Goal: Task Accomplishment & Management: Manage account settings

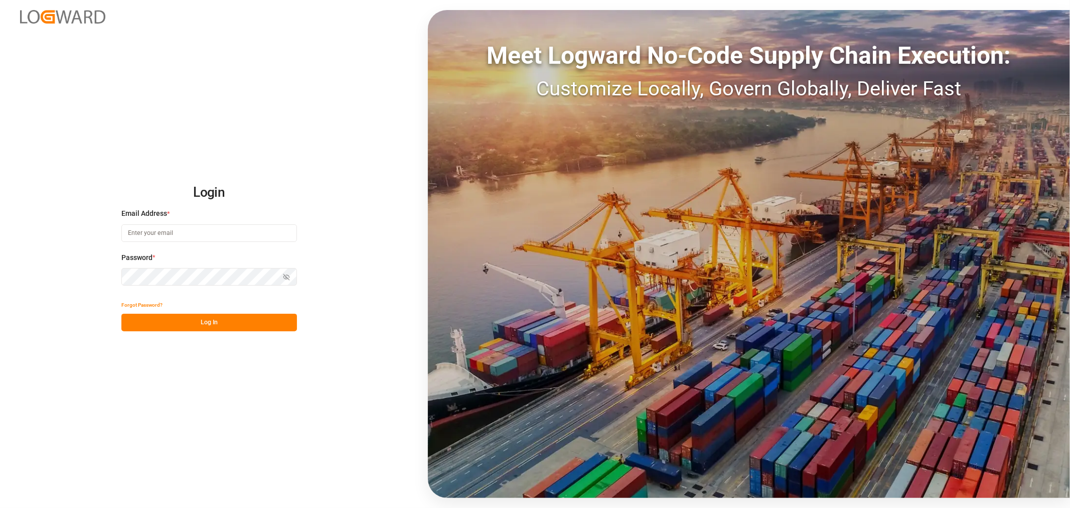
type input "sahar.mosallemi@jamindustries.com"
click at [220, 328] on button "Log In" at bounding box center [209, 323] width 176 height 18
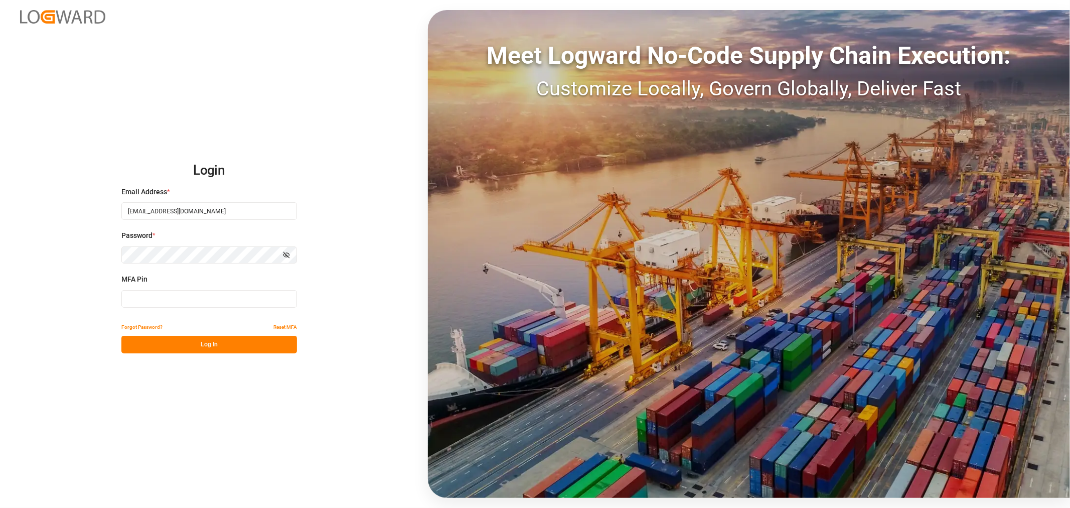
click at [216, 298] on input at bounding box center [209, 299] width 176 height 18
type input "128445"
click at [219, 346] on button "Log In" at bounding box center [209, 345] width 176 height 18
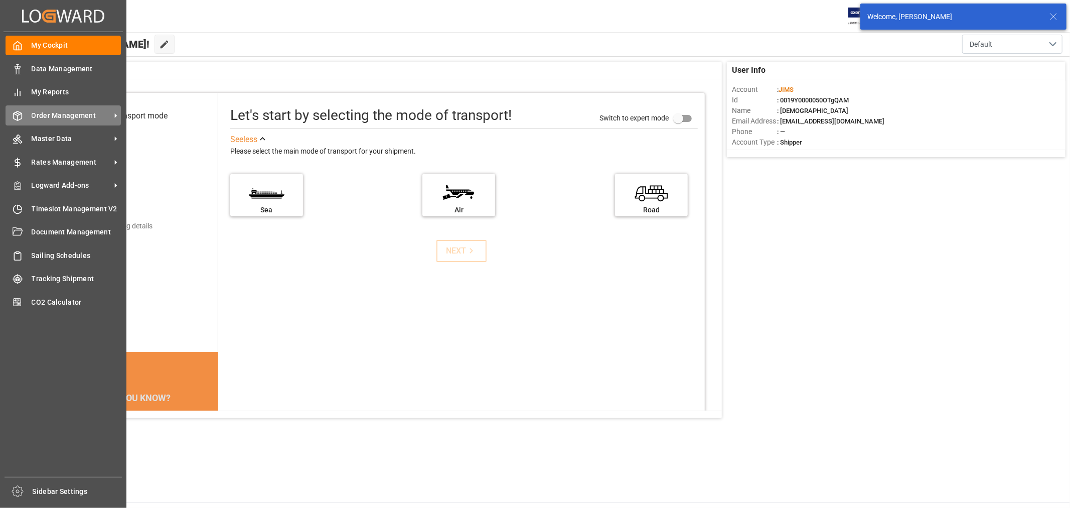
click at [84, 113] on span "Order Management" at bounding box center [71, 115] width 79 height 11
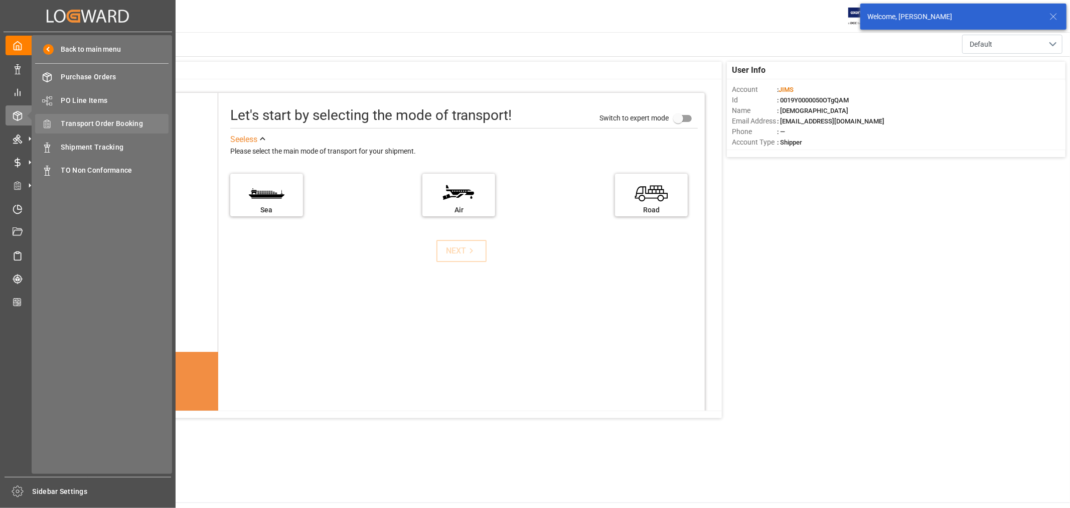
click at [106, 124] on span "Transport Order Booking" at bounding box center [115, 123] width 108 height 11
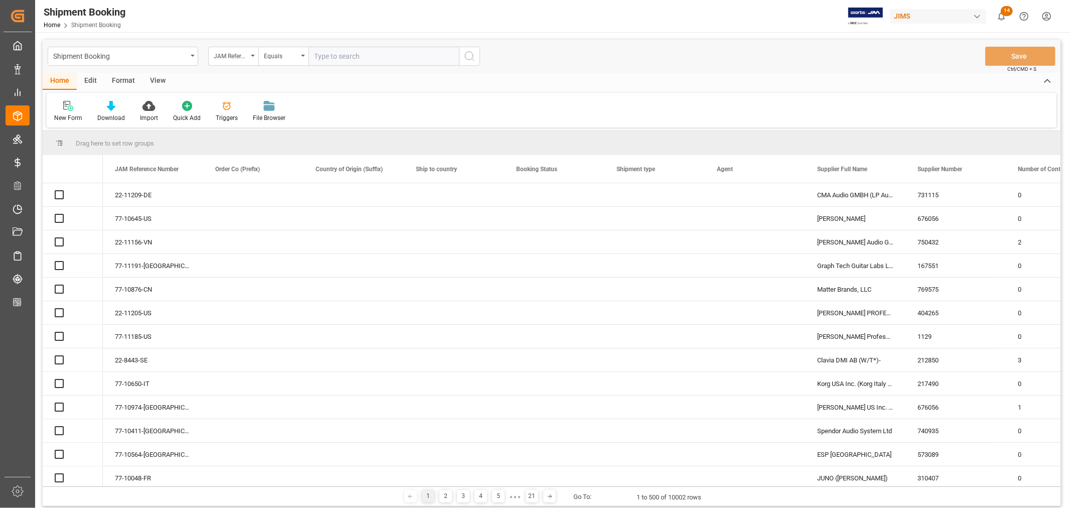
click at [330, 54] on input "text" at bounding box center [384, 56] width 151 height 19
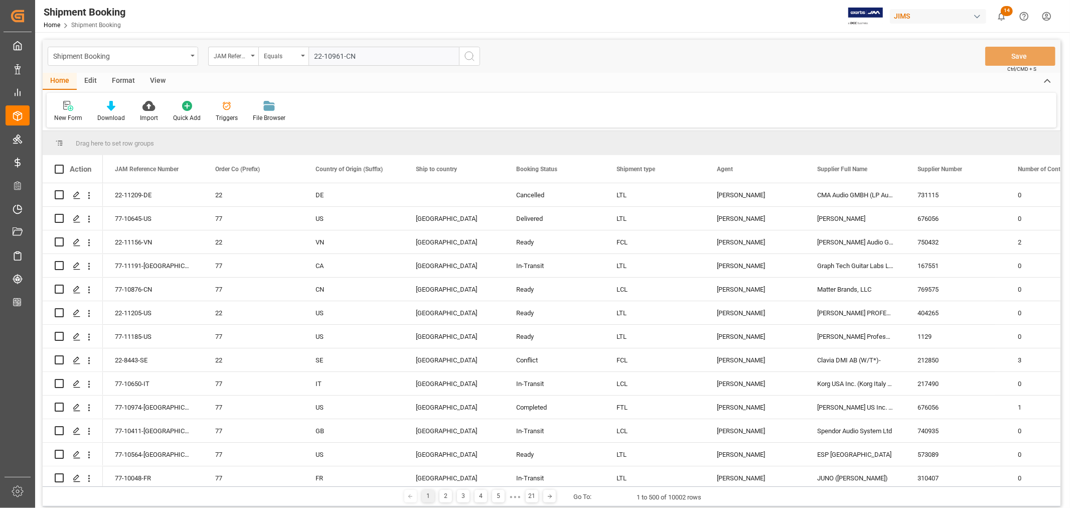
type input "22-10961-CN"
click at [474, 56] on icon "search button" at bounding box center [470, 56] width 12 height 12
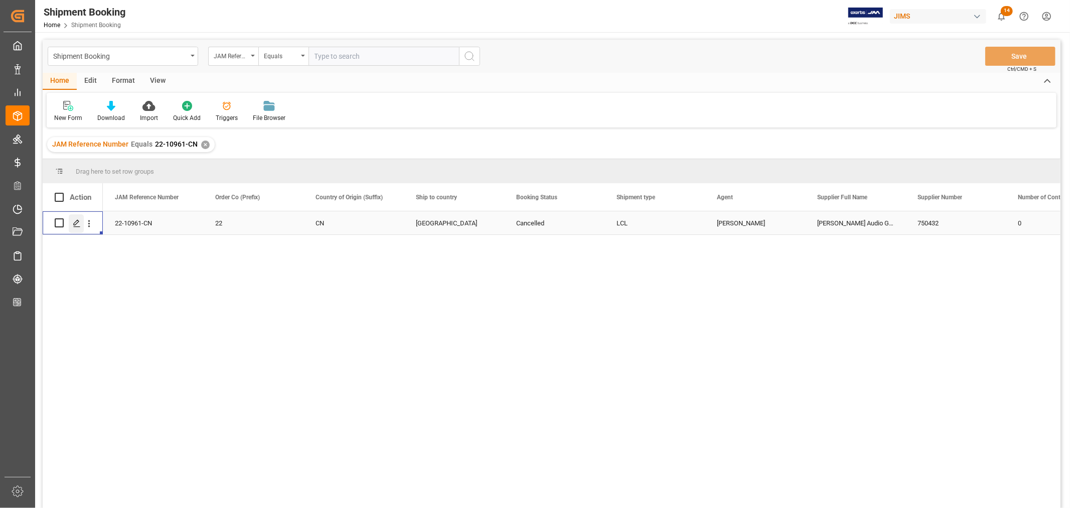
click at [77, 222] on icon "Press SPACE to select this row." at bounding box center [77, 223] width 8 height 8
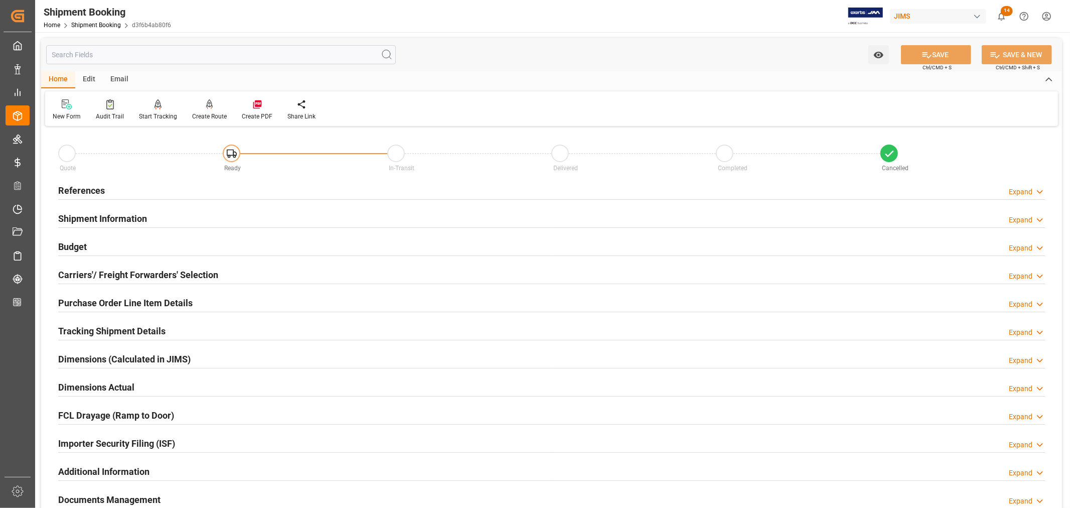
click at [111, 104] on icon at bounding box center [110, 104] width 8 height 10
type input "1"
click at [138, 302] on h2 "Purchase Order Line Item Details" at bounding box center [125, 303] width 134 height 14
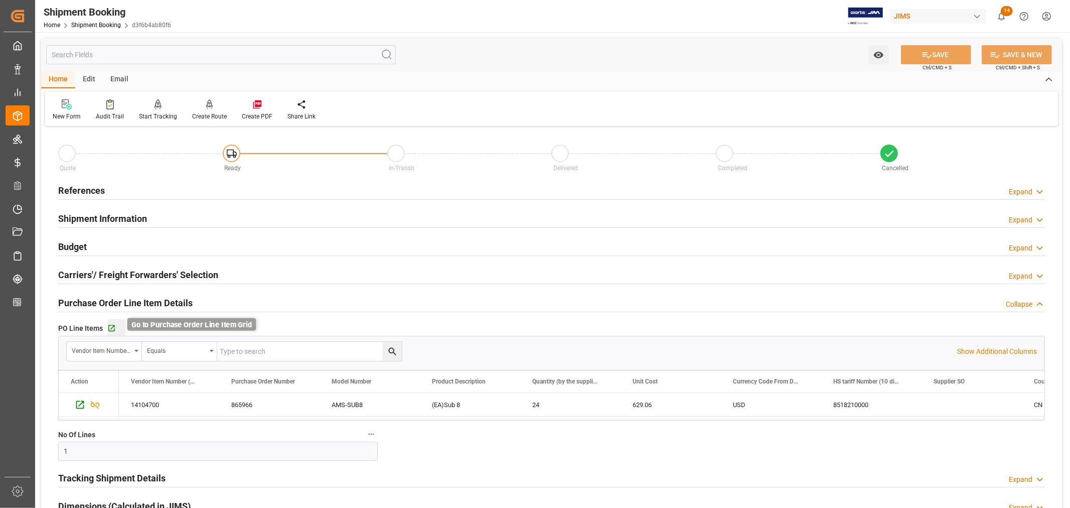
click at [108, 325] on icon "button" at bounding box center [111, 328] width 7 height 7
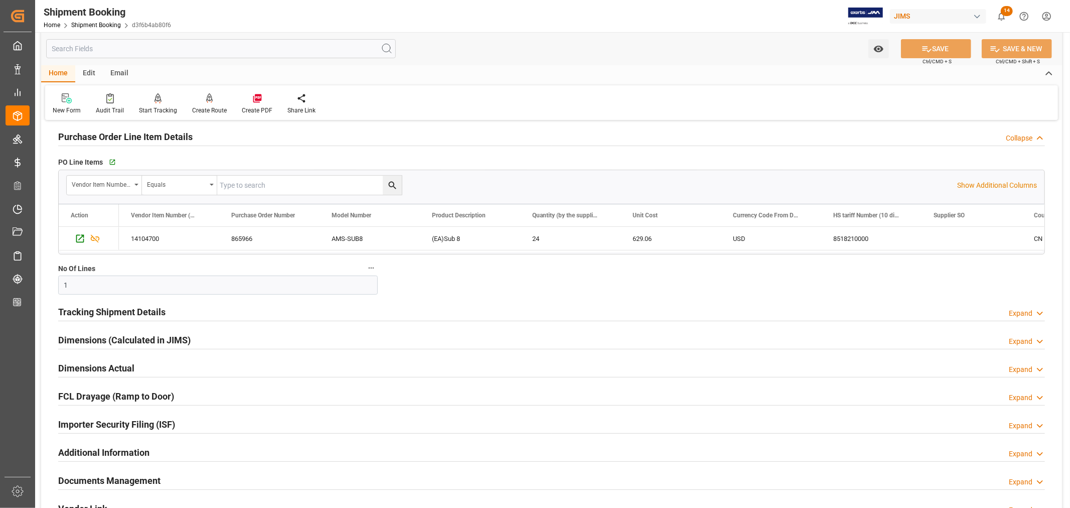
scroll to position [167, 0]
click at [142, 313] on h2 "Tracking Shipment Details" at bounding box center [111, 311] width 107 height 14
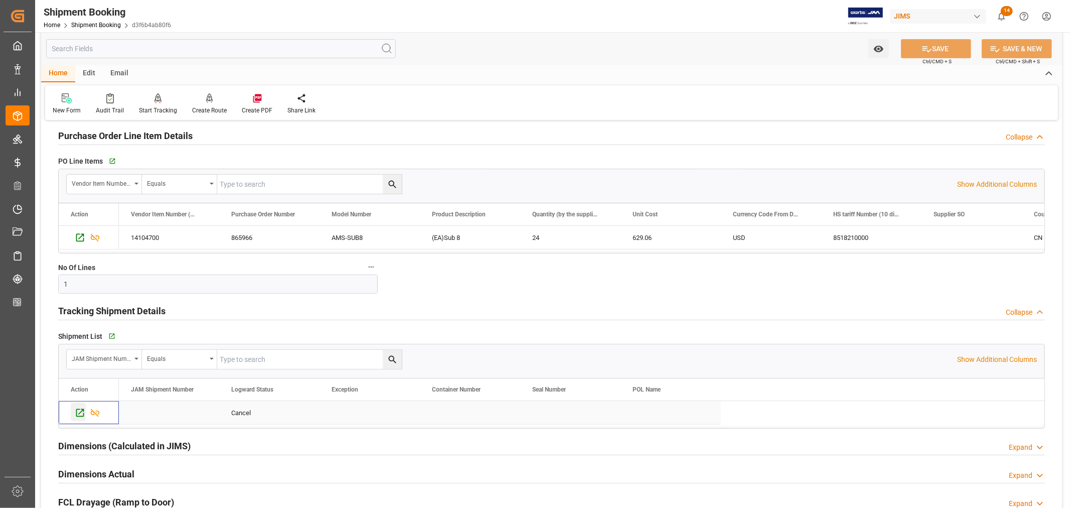
click at [79, 413] on icon "Press SPACE to select this row." at bounding box center [80, 413] width 8 height 8
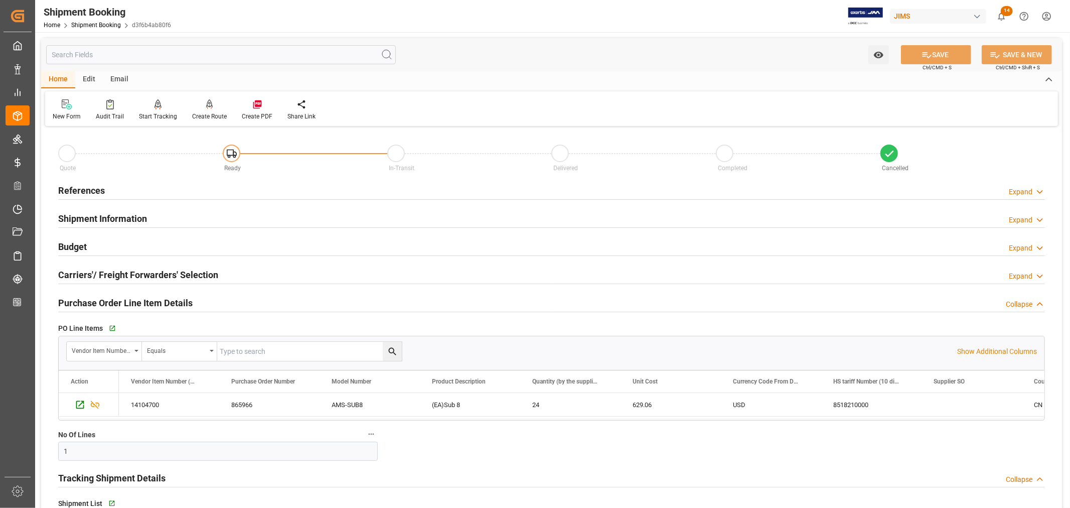
click at [91, 191] on h2 "References" at bounding box center [81, 191] width 47 height 14
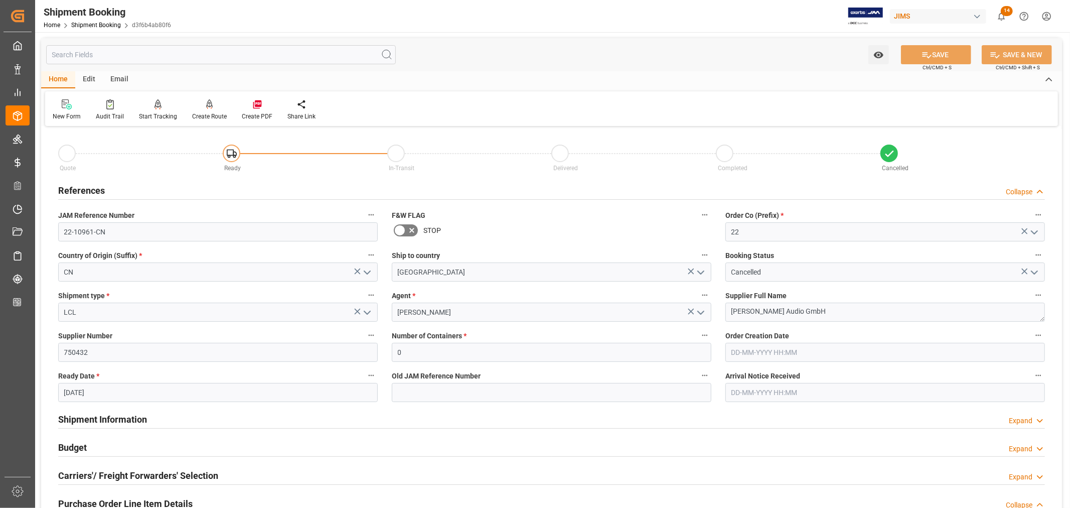
click at [91, 191] on h2 "References" at bounding box center [81, 191] width 47 height 14
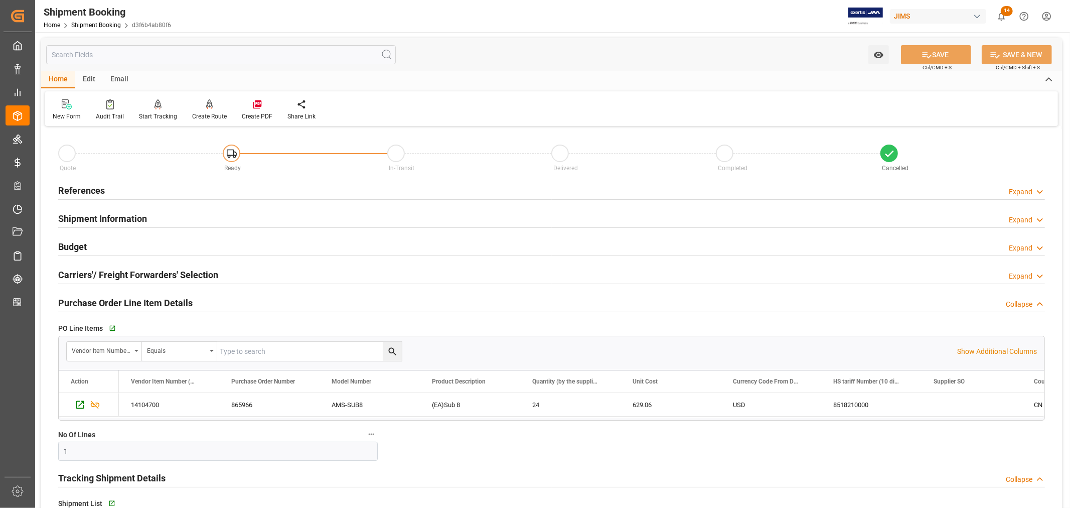
click at [91, 191] on h2 "References" at bounding box center [81, 191] width 47 height 14
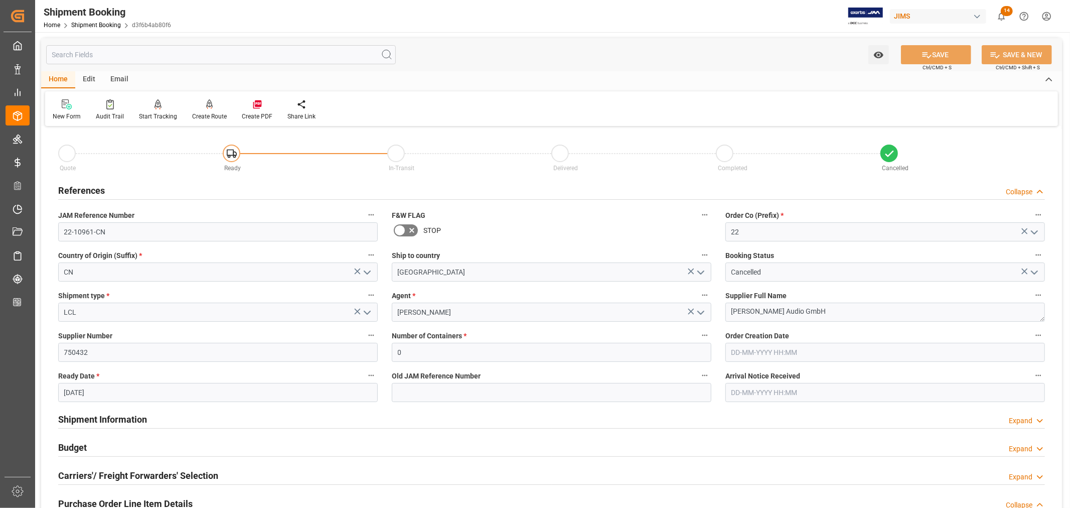
click at [703, 310] on icon "open menu" at bounding box center [701, 313] width 12 height 12
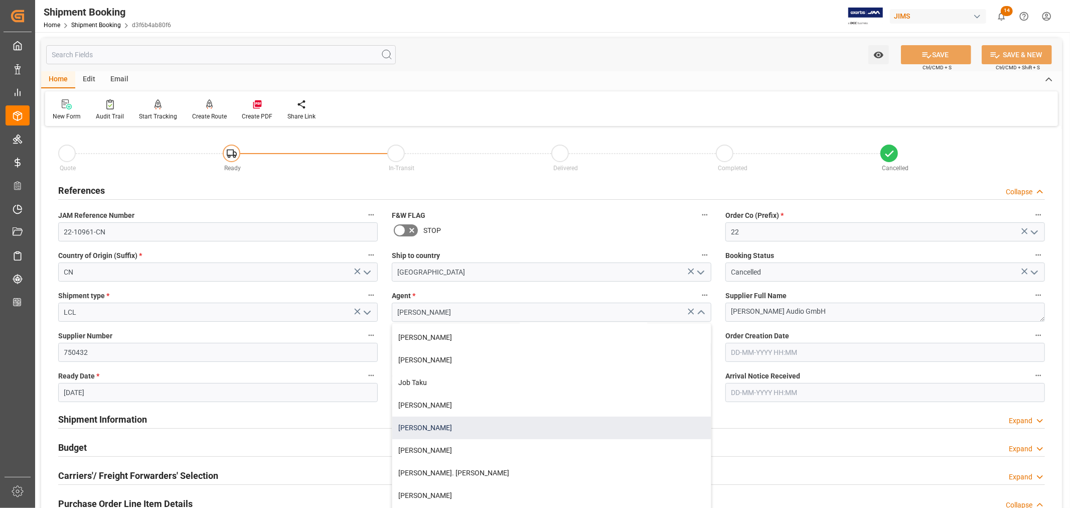
click at [424, 426] on div "[PERSON_NAME]" at bounding box center [551, 428] width 319 height 23
type input "[PERSON_NAME]"
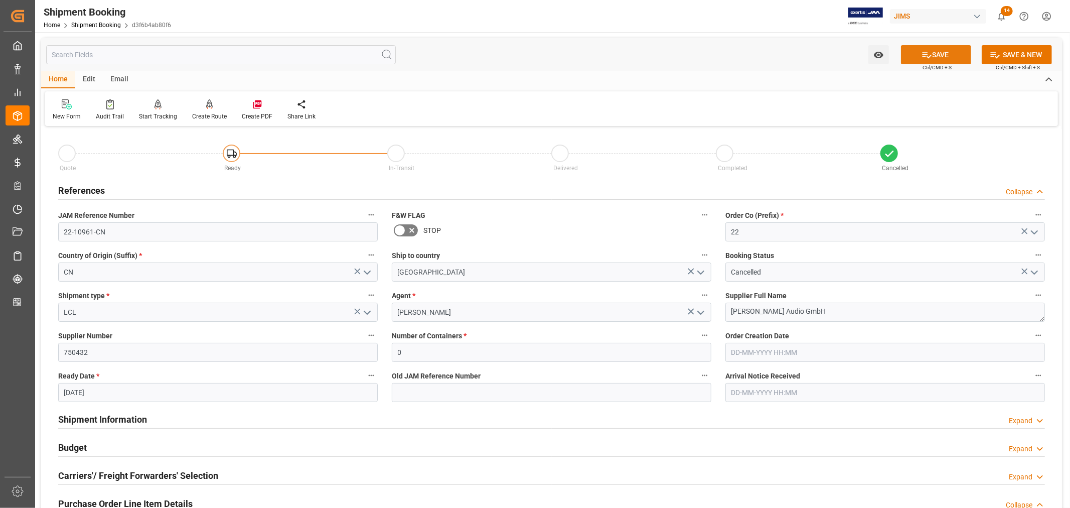
click at [925, 56] on icon at bounding box center [927, 55] width 11 height 11
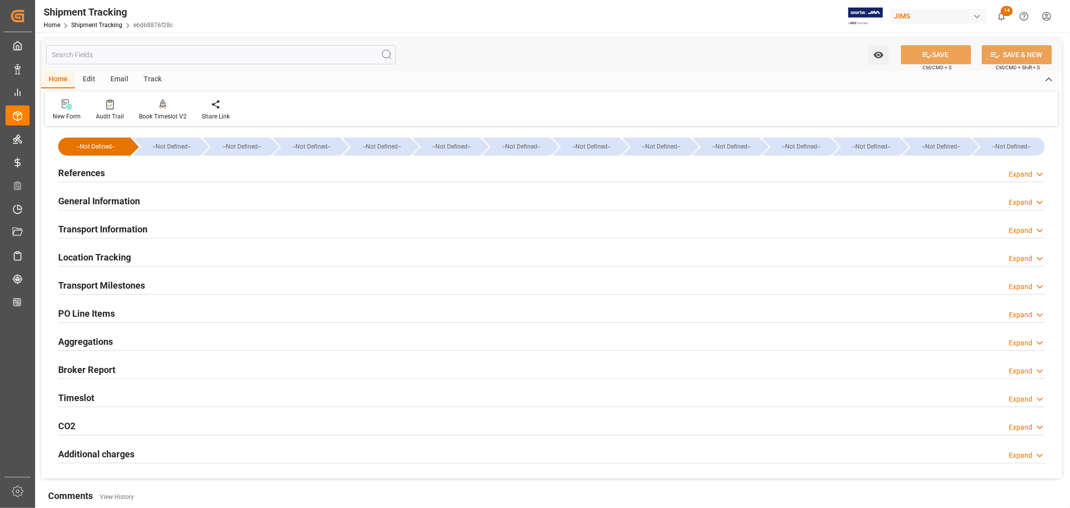
scroll to position [56, 0]
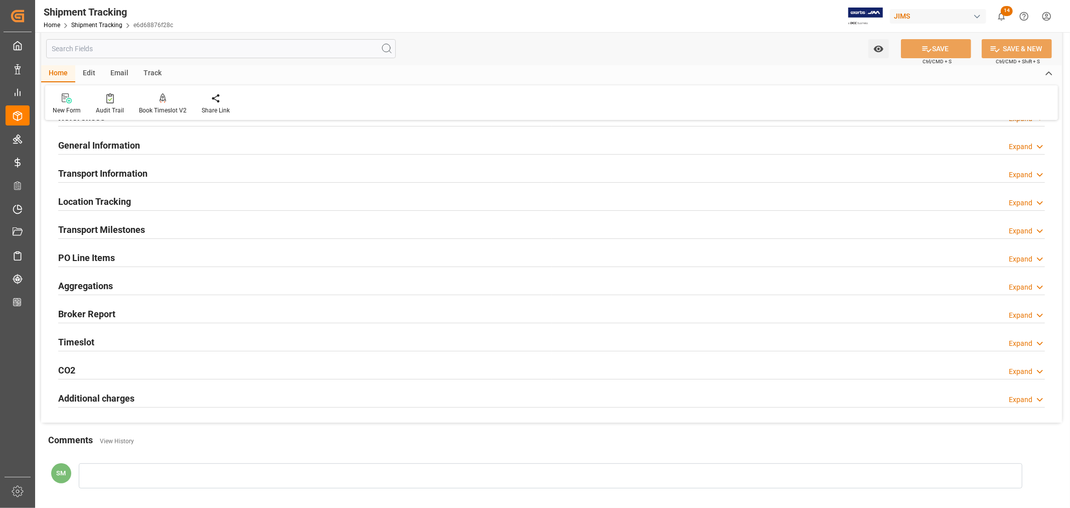
click at [116, 144] on h2 "General Information" at bounding box center [99, 146] width 82 height 14
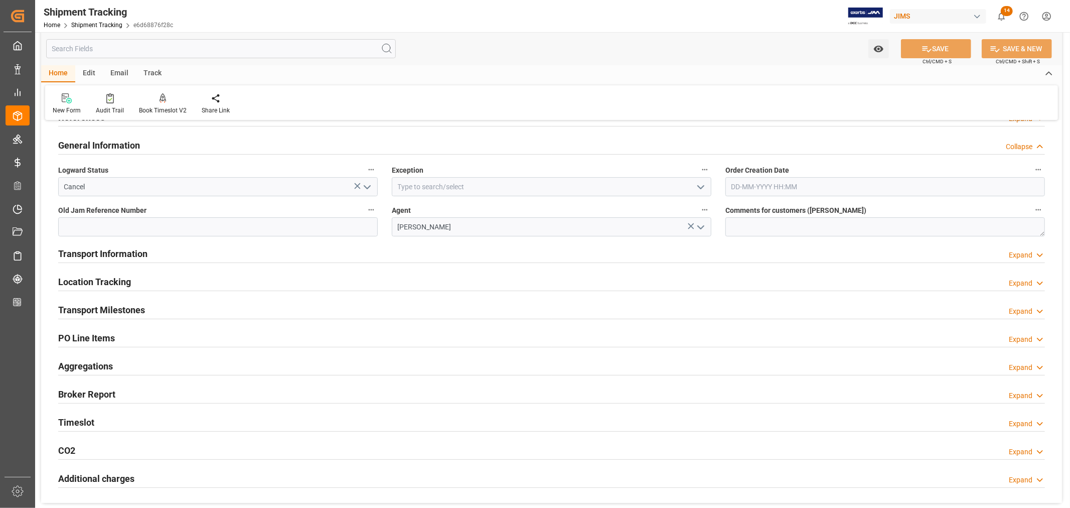
click at [116, 144] on h2 "General Information" at bounding box center [99, 146] width 82 height 14
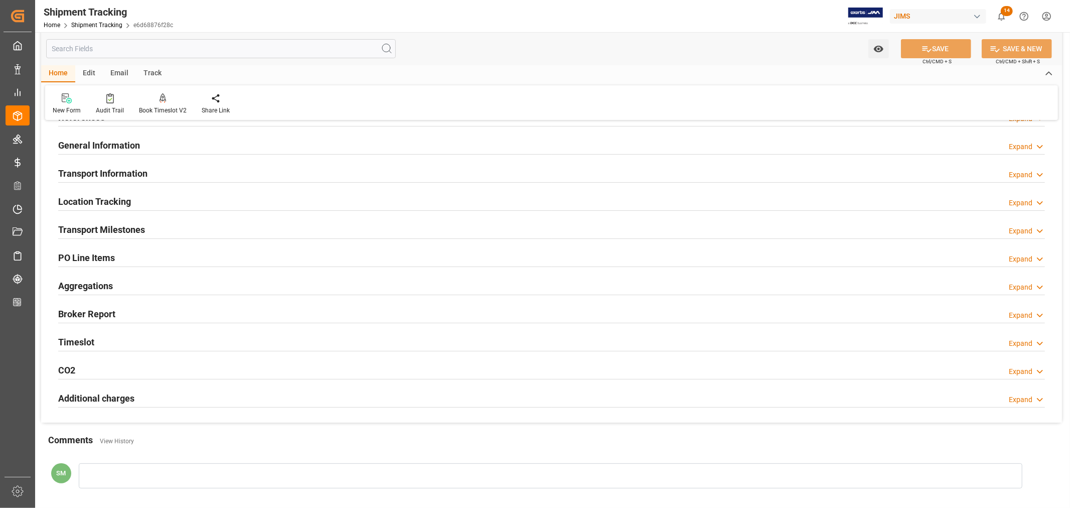
click at [114, 227] on h2 "Transport Milestones" at bounding box center [101, 230] width 87 height 14
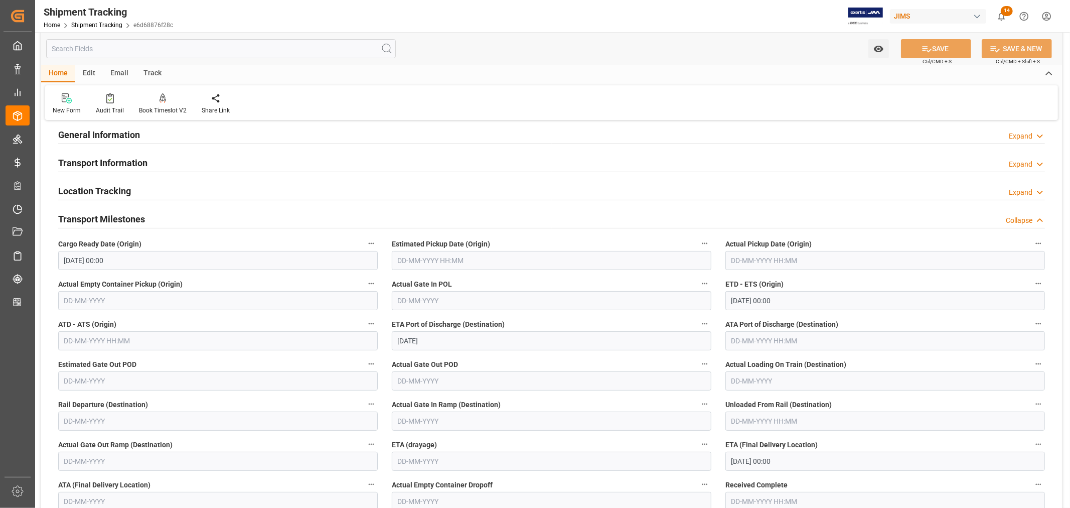
scroll to position [0, 0]
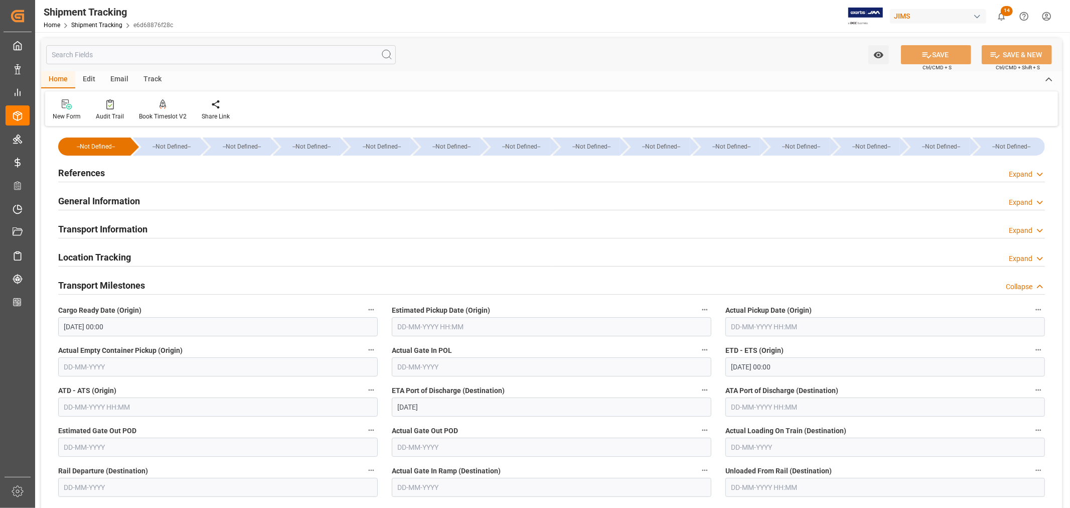
click at [98, 198] on h2 "General Information" at bounding box center [99, 201] width 82 height 14
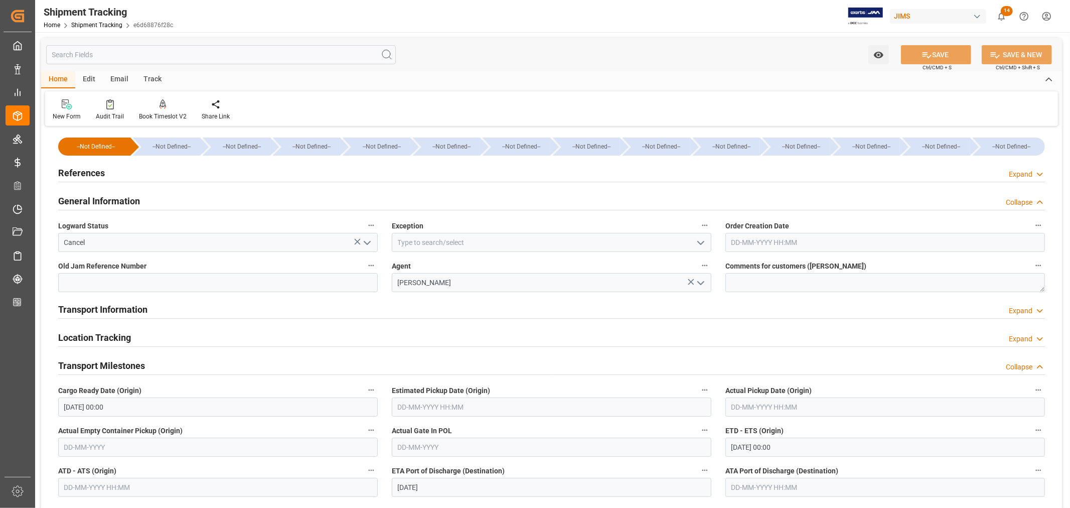
click at [98, 198] on h2 "General Information" at bounding box center [99, 201] width 82 height 14
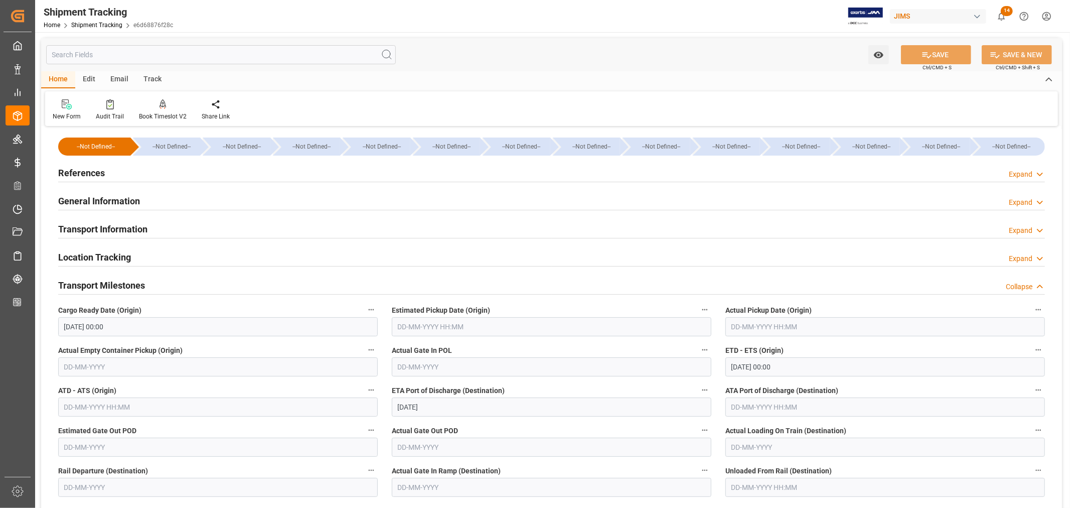
click at [91, 228] on h2 "Transport Information" at bounding box center [102, 229] width 89 height 14
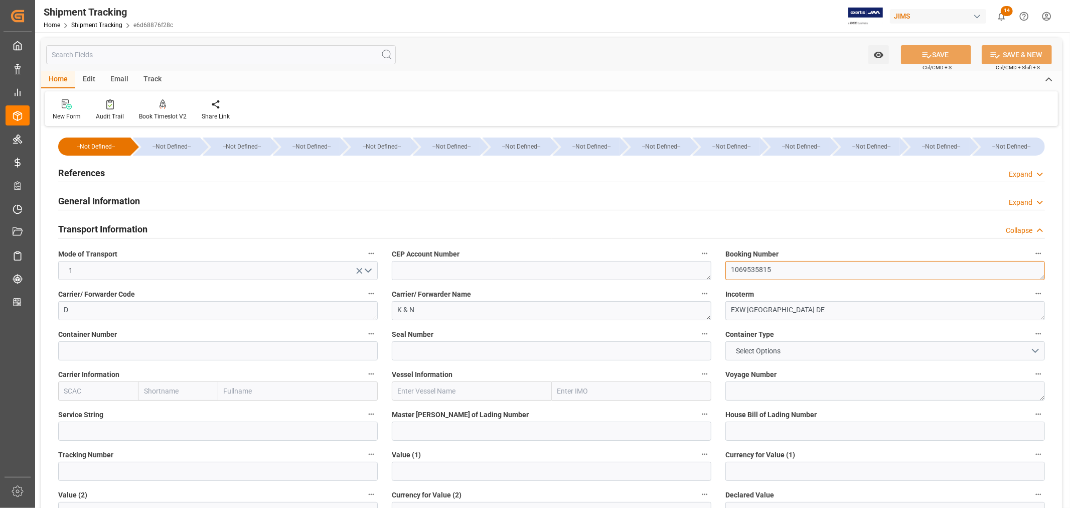
click at [748, 269] on textarea "1069535815" at bounding box center [886, 270] width 320 height 19
click at [113, 108] on div at bounding box center [110, 104] width 28 height 11
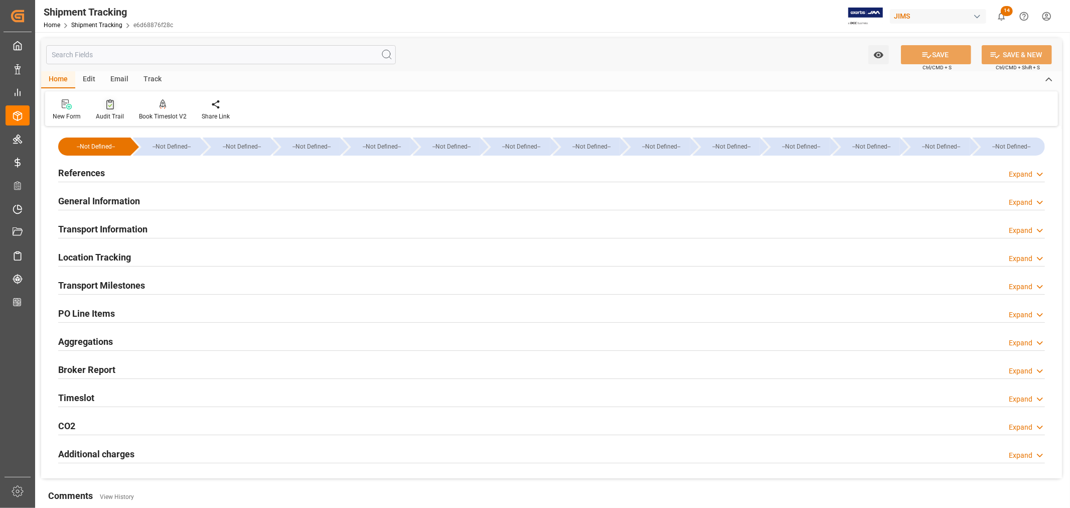
click at [106, 108] on icon at bounding box center [110, 104] width 8 height 10
type input "08-09-2025"
click at [86, 168] on h2 "References" at bounding box center [81, 173] width 47 height 14
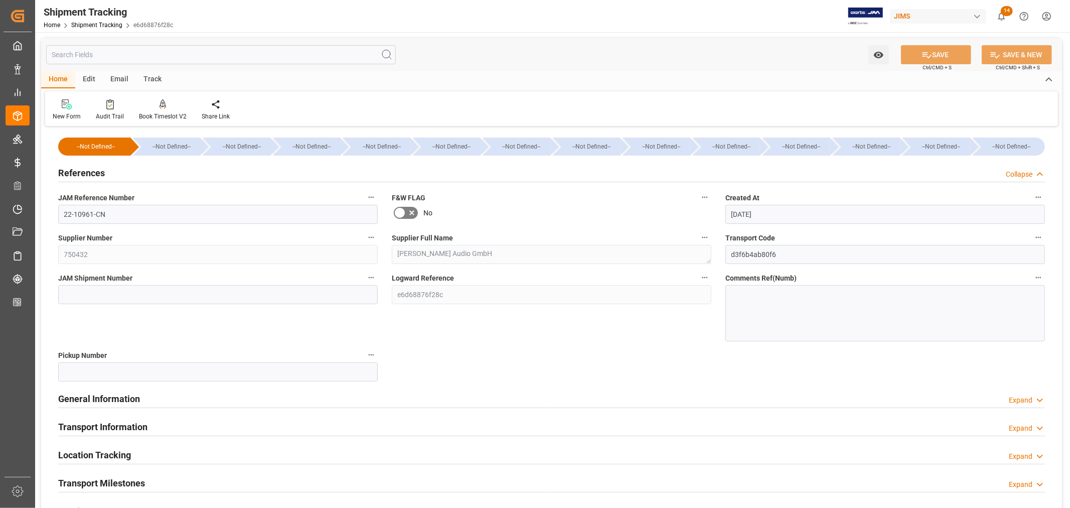
click at [86, 168] on h2 "References" at bounding box center [81, 173] width 47 height 14
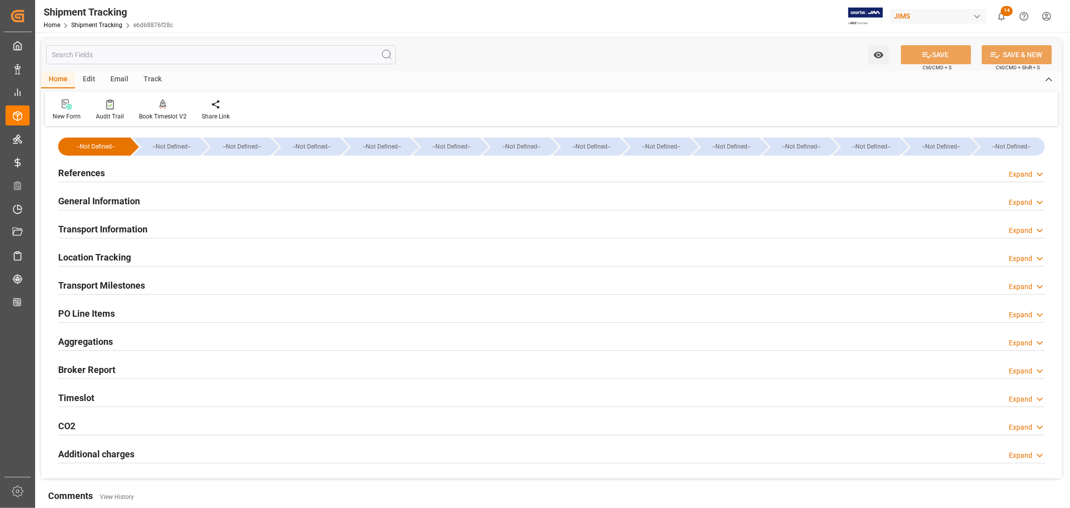
click at [89, 175] on h2 "References" at bounding box center [81, 173] width 47 height 14
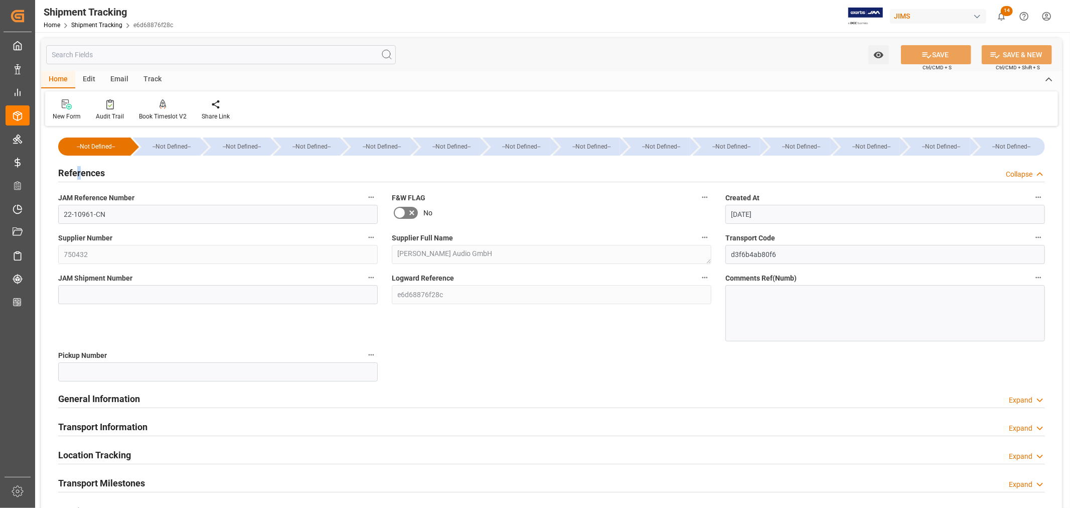
drag, startPoint x: 78, startPoint y: 172, endPoint x: 93, endPoint y: 197, distance: 28.8
click at [78, 172] on h2 "References" at bounding box center [81, 173] width 47 height 14
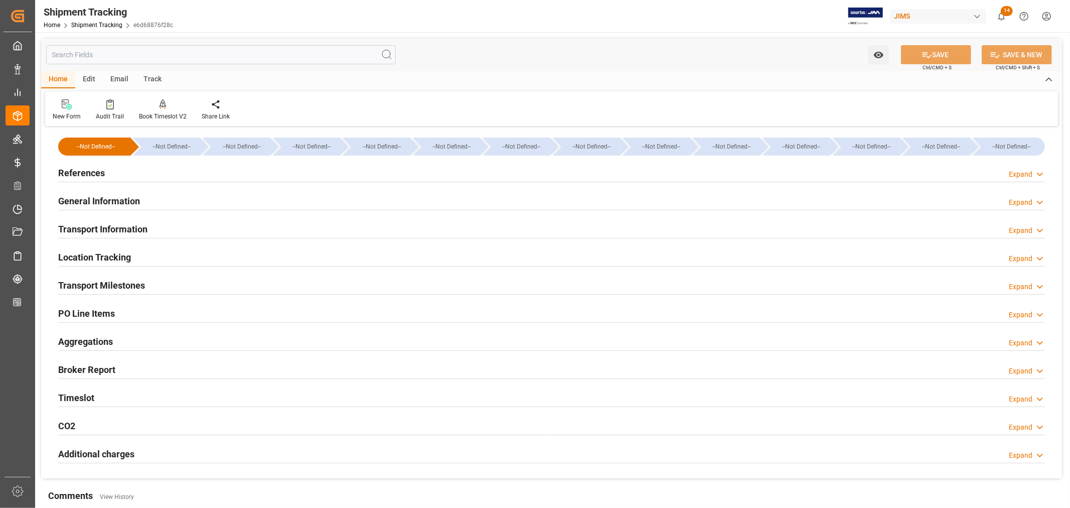
click at [87, 196] on h2 "General Information" at bounding box center [99, 201] width 82 height 14
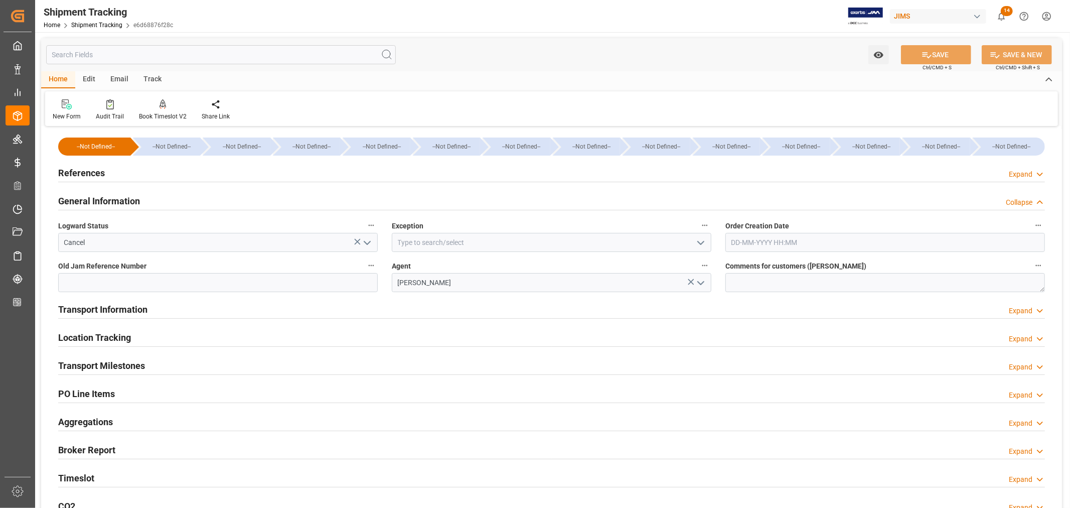
click at [365, 241] on icon "open menu" at bounding box center [367, 243] width 12 height 12
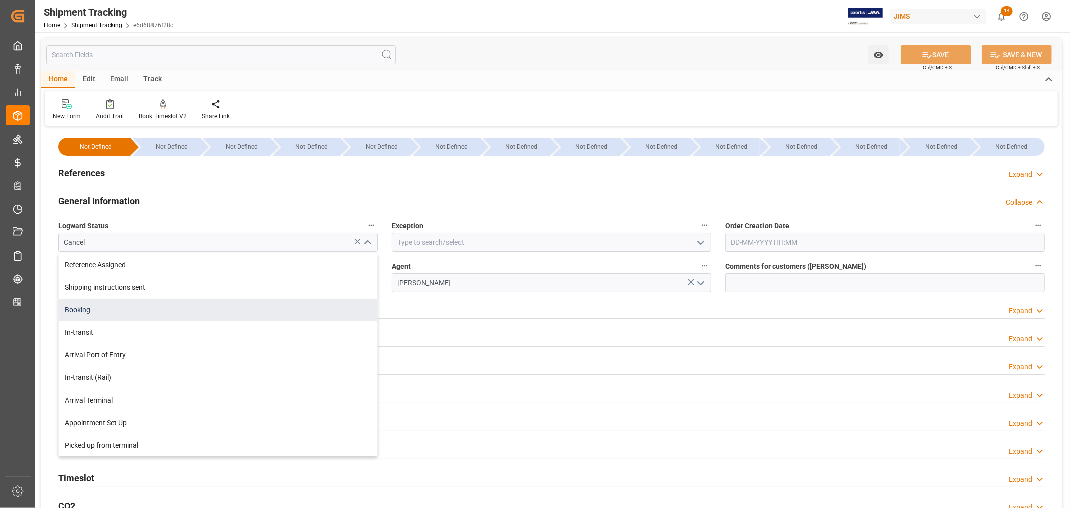
click at [86, 309] on div "Booking" at bounding box center [218, 310] width 319 height 23
type input "Booking"
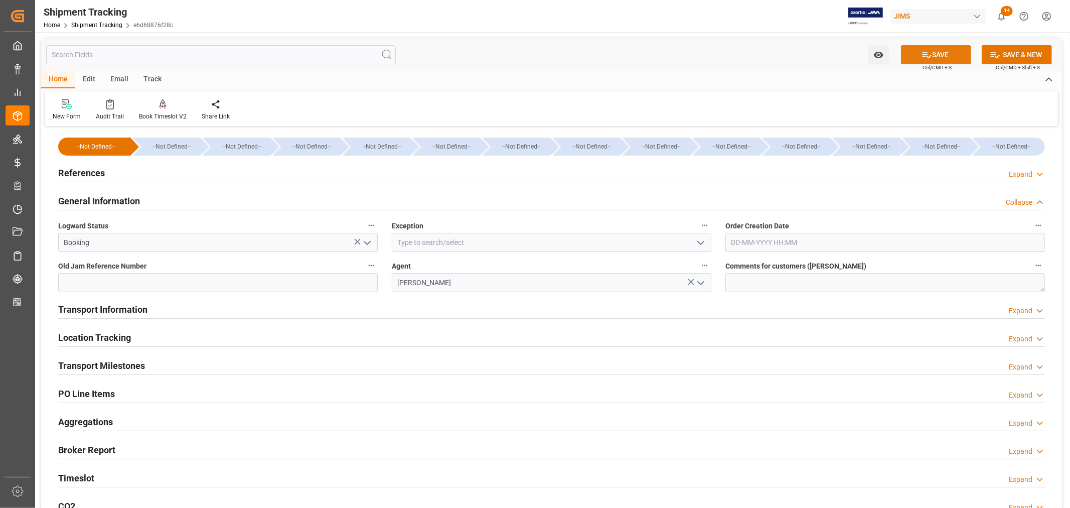
click at [923, 56] on icon at bounding box center [927, 55] width 9 height 6
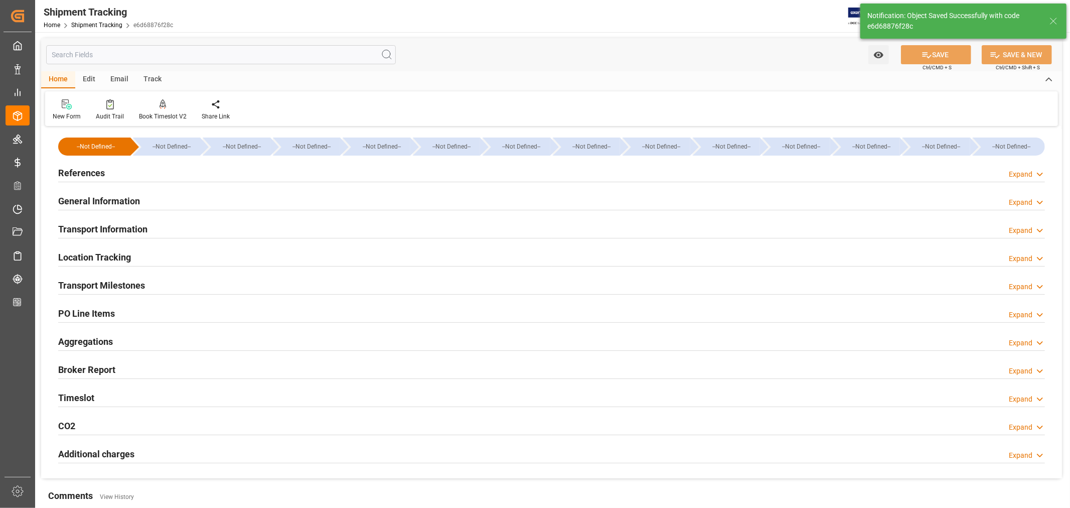
click at [97, 201] on h2 "General Information" at bounding box center [99, 201] width 82 height 14
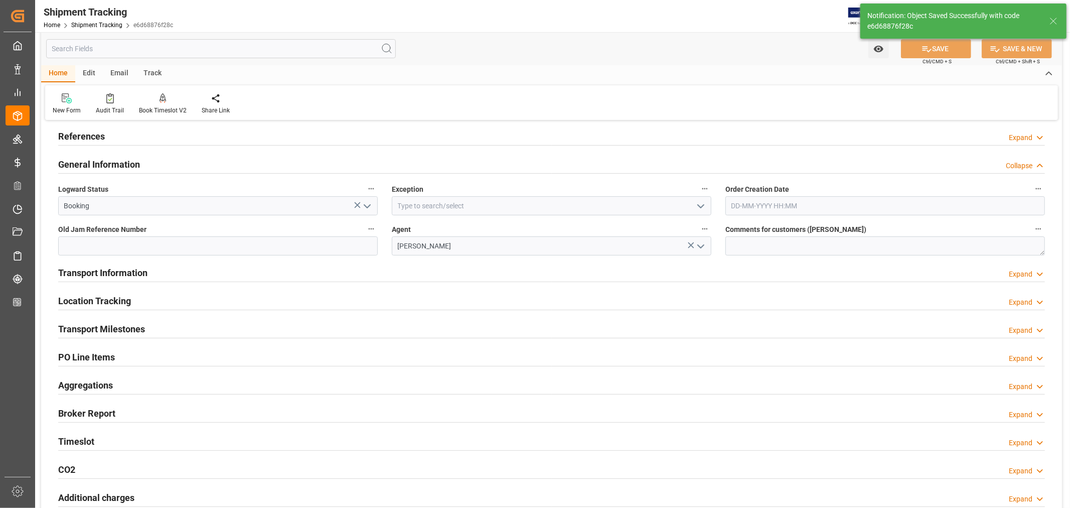
scroll to position [56, 0]
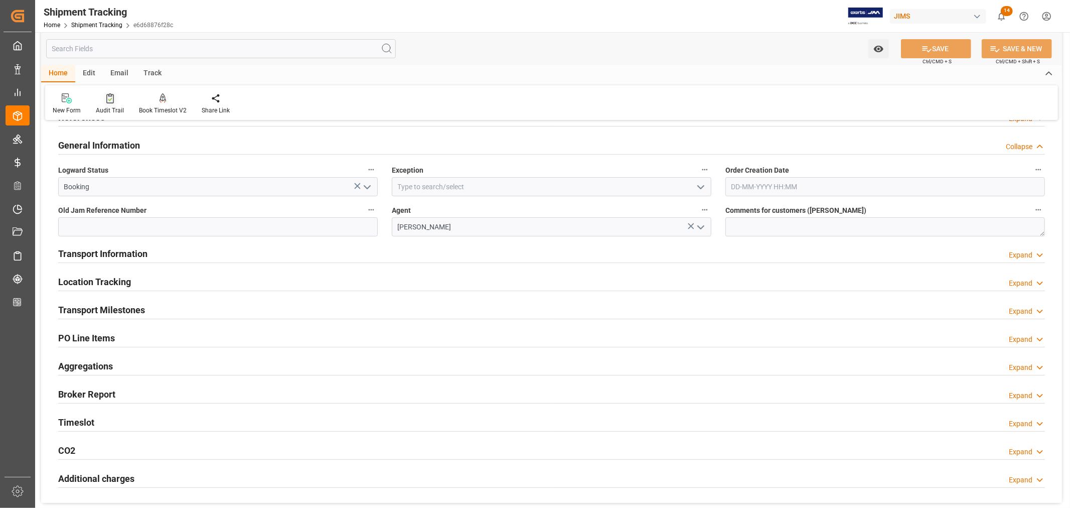
click at [110, 107] on div "Audit Trail" at bounding box center [110, 110] width 28 height 9
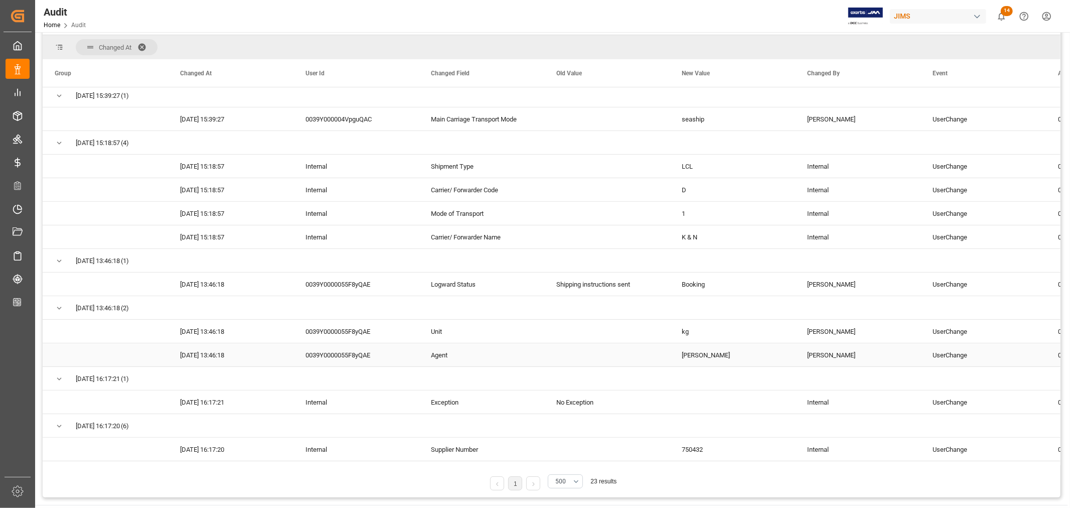
scroll to position [430, 0]
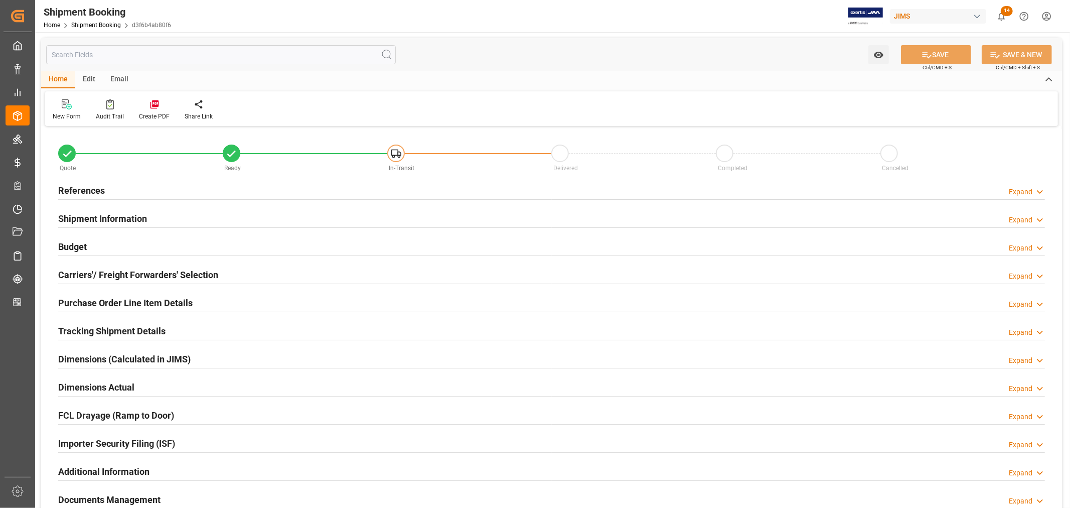
type input "0"
type input "[DATE]"
click at [88, 192] on h2 "References" at bounding box center [81, 191] width 47 height 14
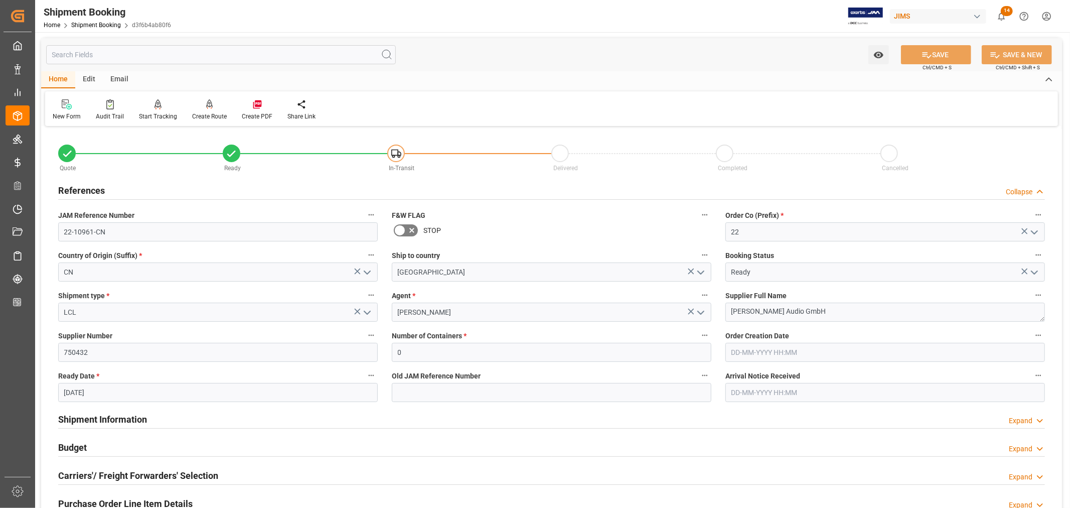
click at [701, 310] on icon "open menu" at bounding box center [701, 313] width 12 height 12
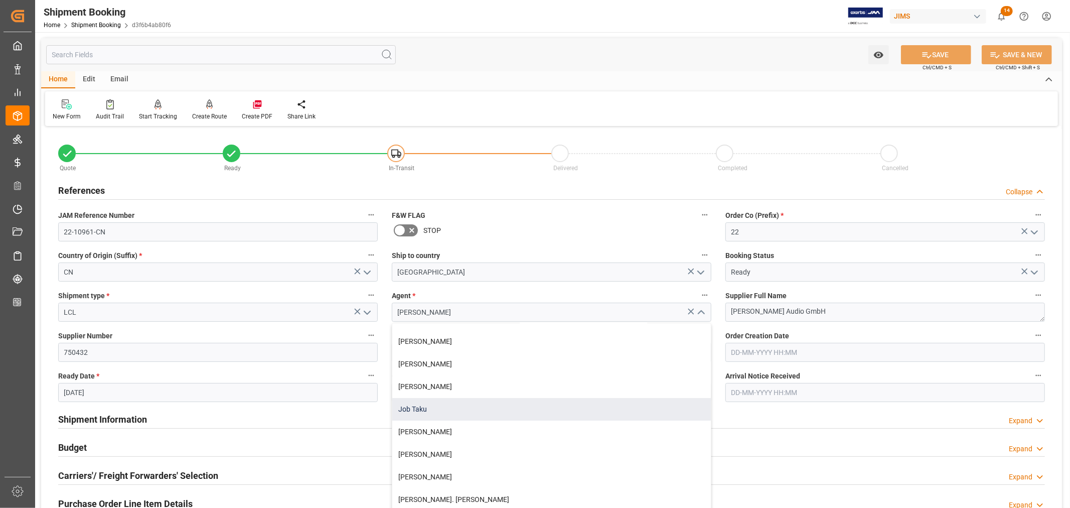
scroll to position [223, 0]
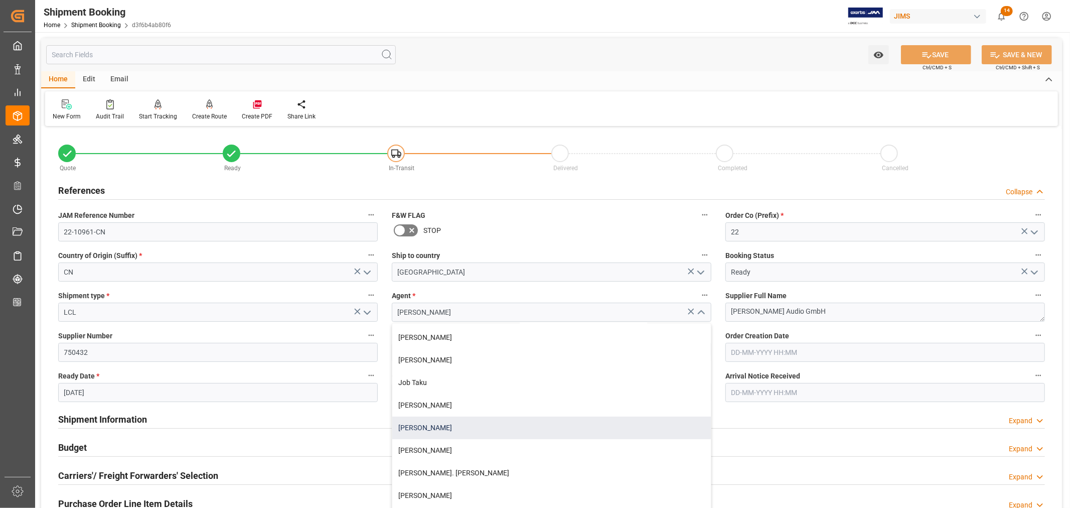
click at [432, 425] on div "[PERSON_NAME]" at bounding box center [551, 428] width 319 height 23
type input "[PERSON_NAME]"
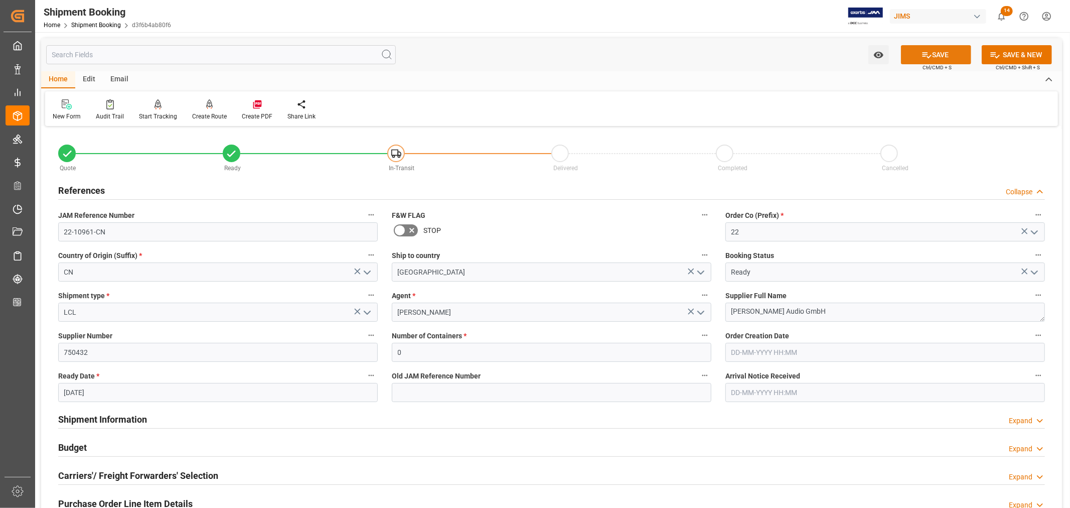
click at [930, 56] on icon at bounding box center [927, 55] width 11 height 11
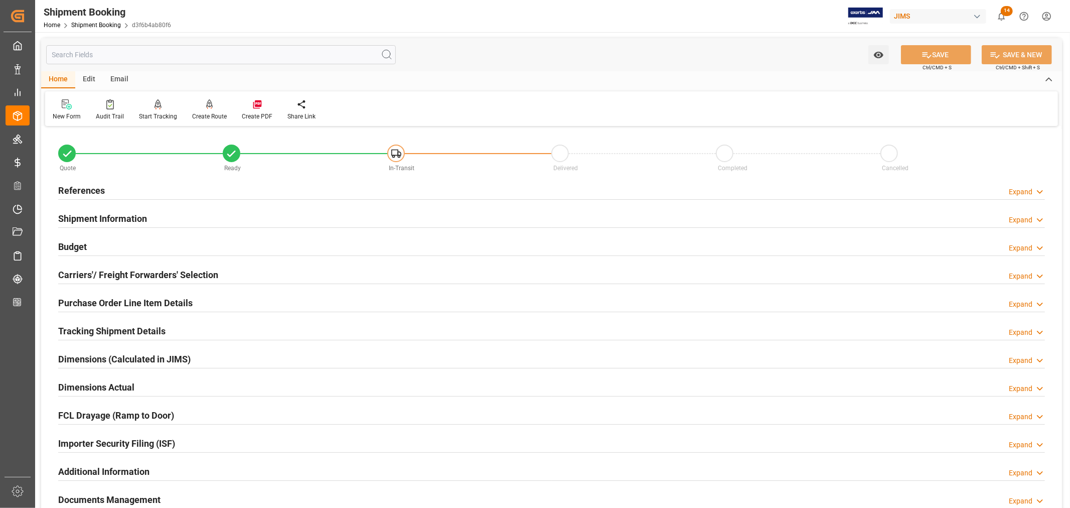
click at [145, 182] on div "References Expand" at bounding box center [551, 189] width 987 height 19
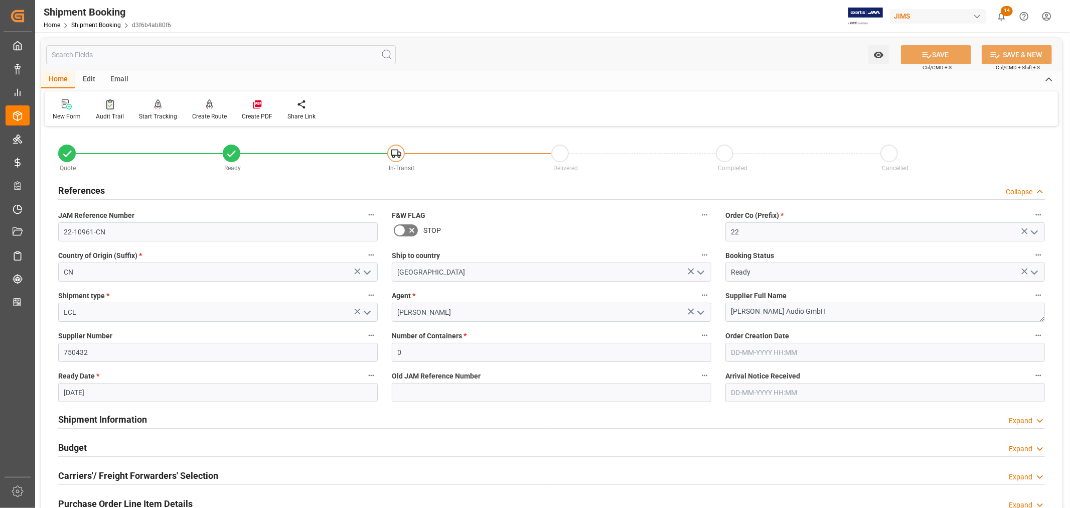
click at [107, 112] on div "Audit Trail" at bounding box center [110, 116] width 28 height 9
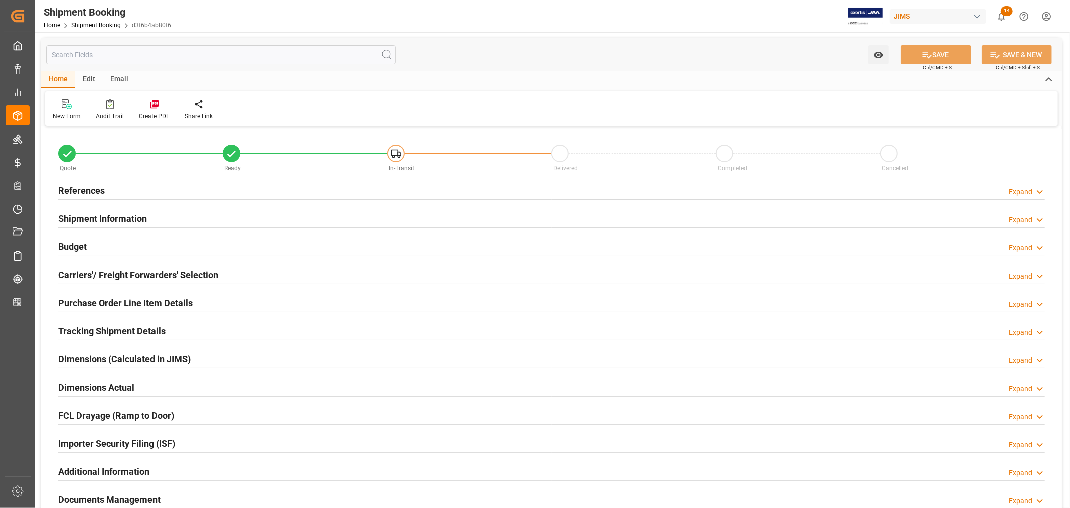
type input "0"
click at [83, 192] on h2 "References" at bounding box center [81, 191] width 47 height 14
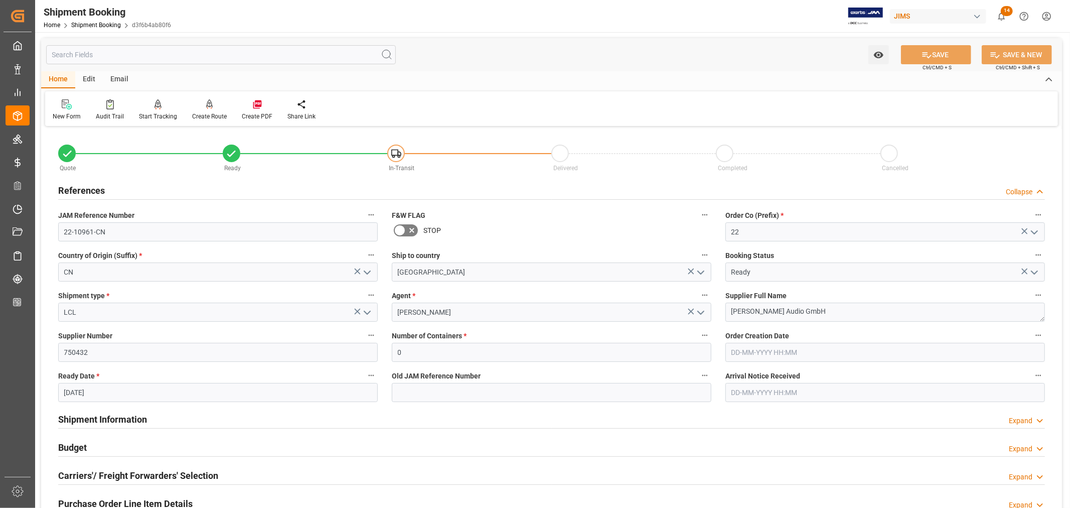
click at [83, 192] on h2 "References" at bounding box center [81, 191] width 47 height 14
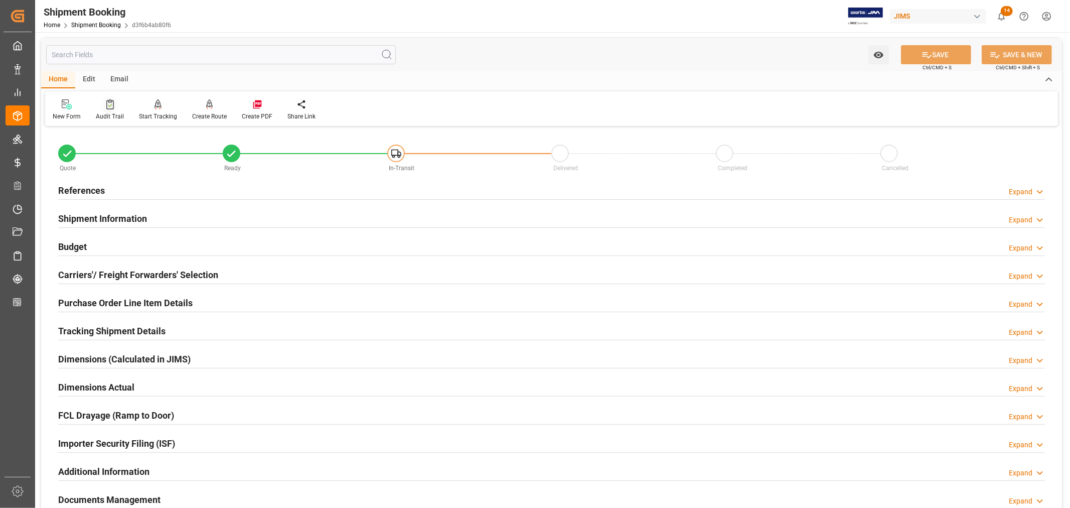
click at [108, 109] on div at bounding box center [110, 104] width 28 height 11
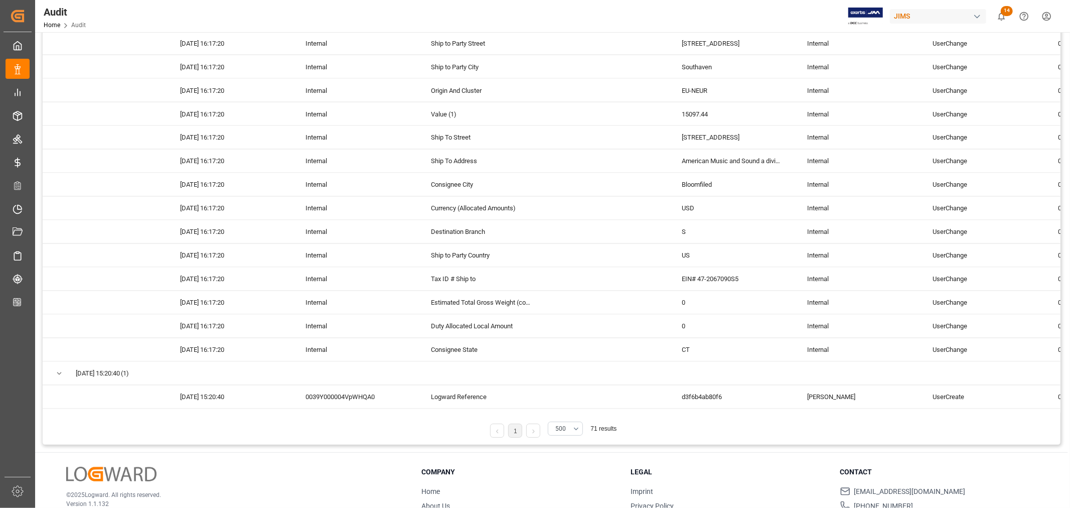
scroll to position [167, 0]
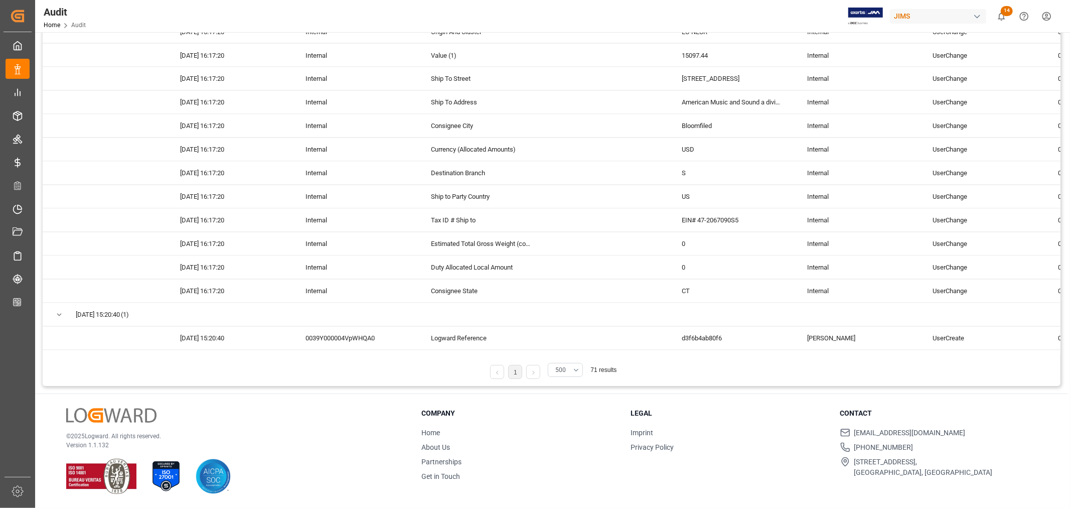
click at [579, 371] on button "500" at bounding box center [565, 370] width 35 height 14
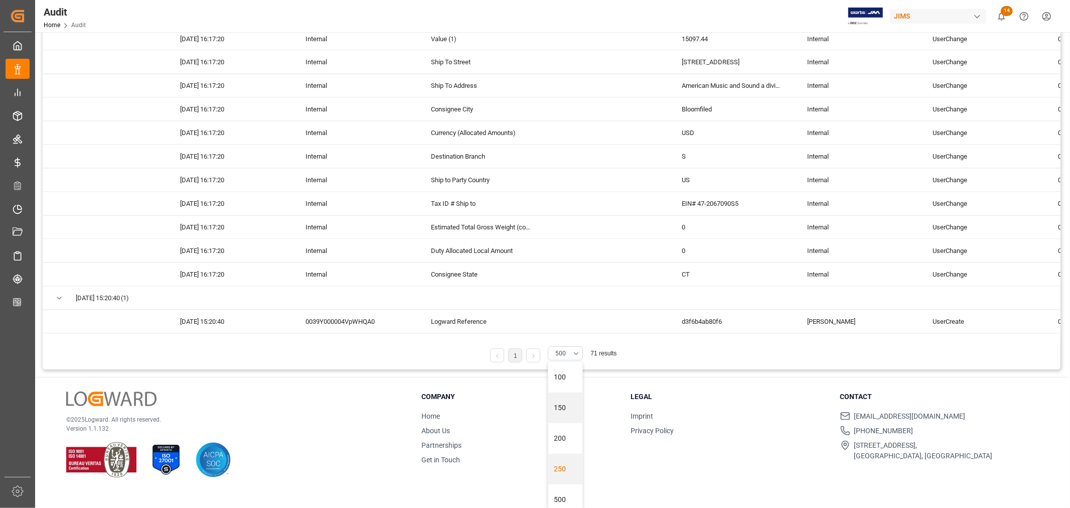
scroll to position [24, 0]
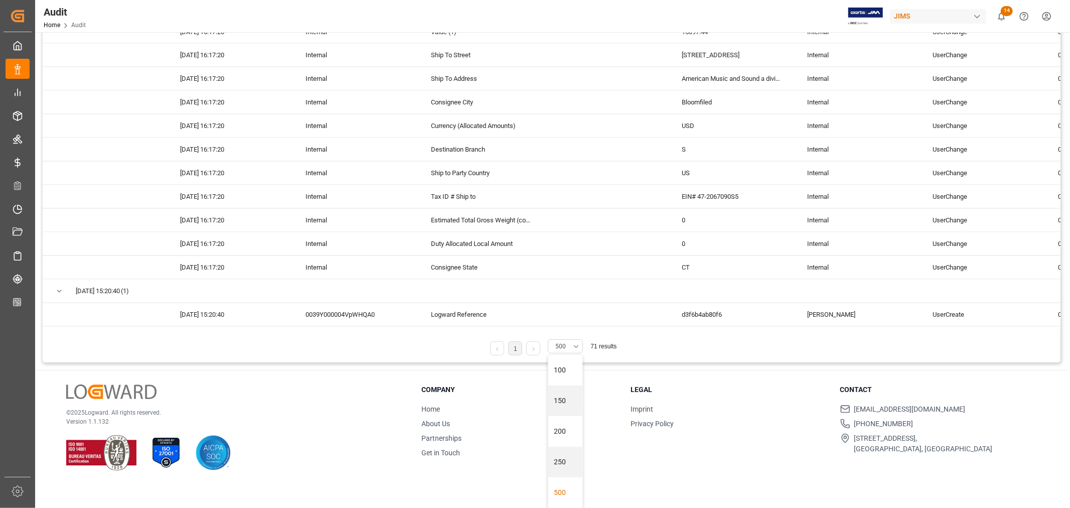
click at [563, 491] on div "500" at bounding box center [565, 492] width 34 height 31
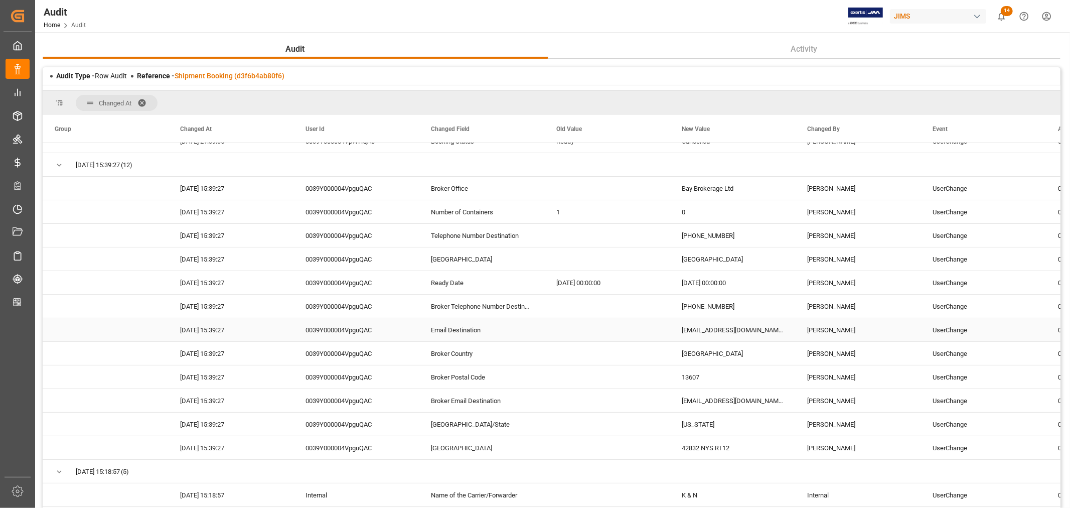
scroll to position [0, 0]
